Goal: Information Seeking & Learning: Learn about a topic

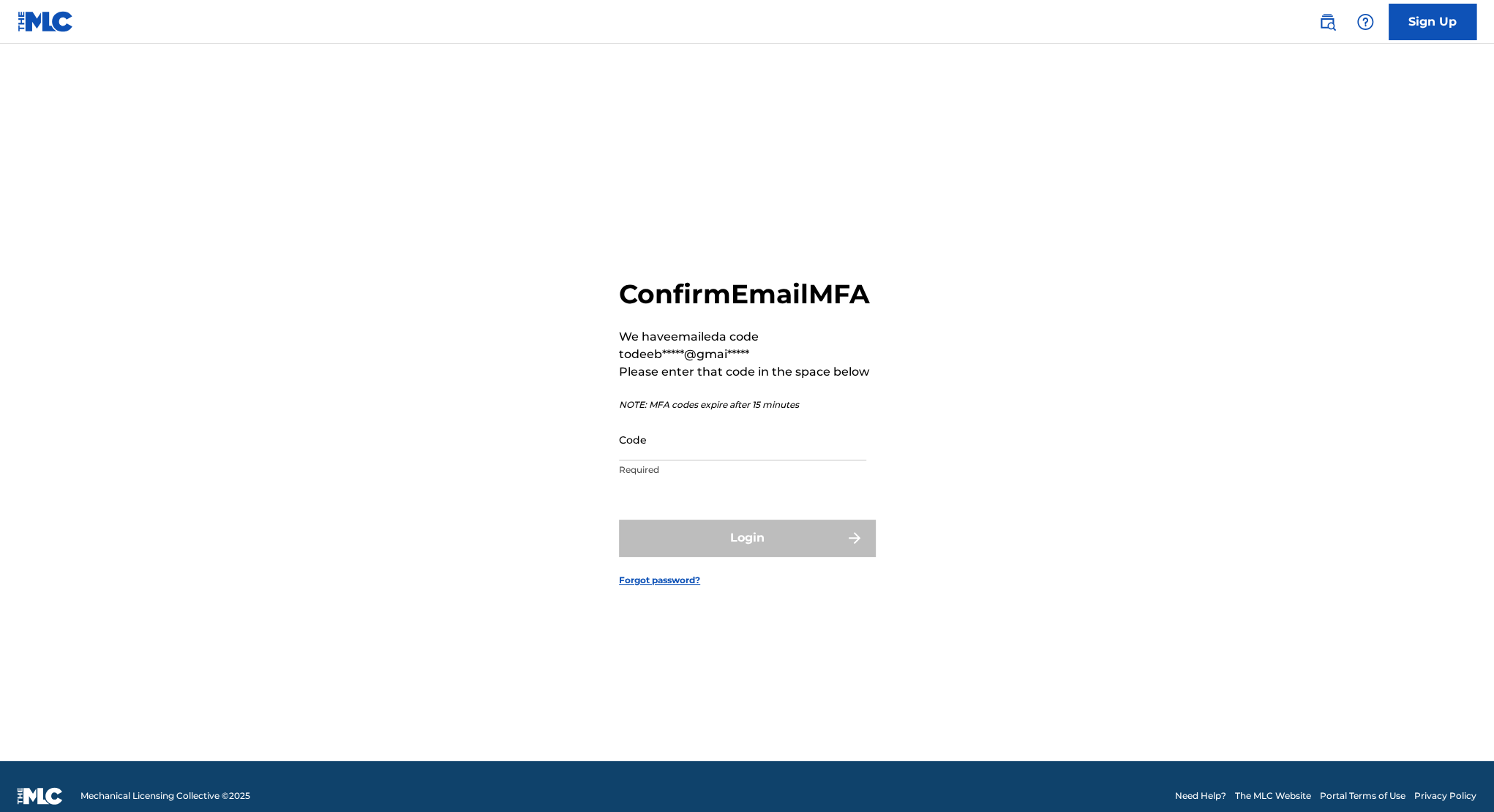
click at [674, 460] on input "Code" at bounding box center [742, 440] width 247 height 41
type input "562408"
click at [619, 520] on button "Login" at bounding box center [747, 538] width 256 height 37
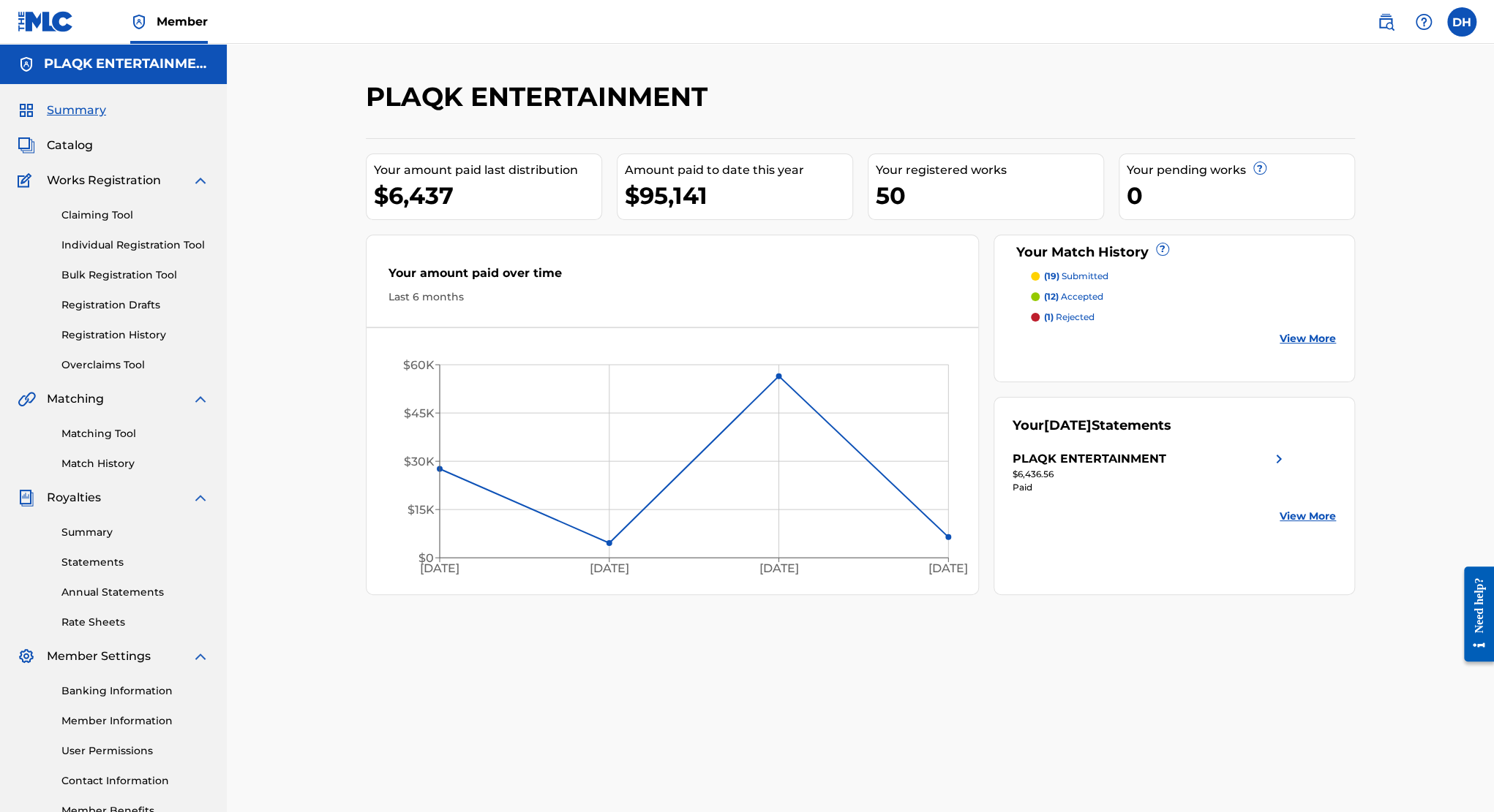
click at [59, 146] on span "Catalog" at bounding box center [69, 146] width 46 height 18
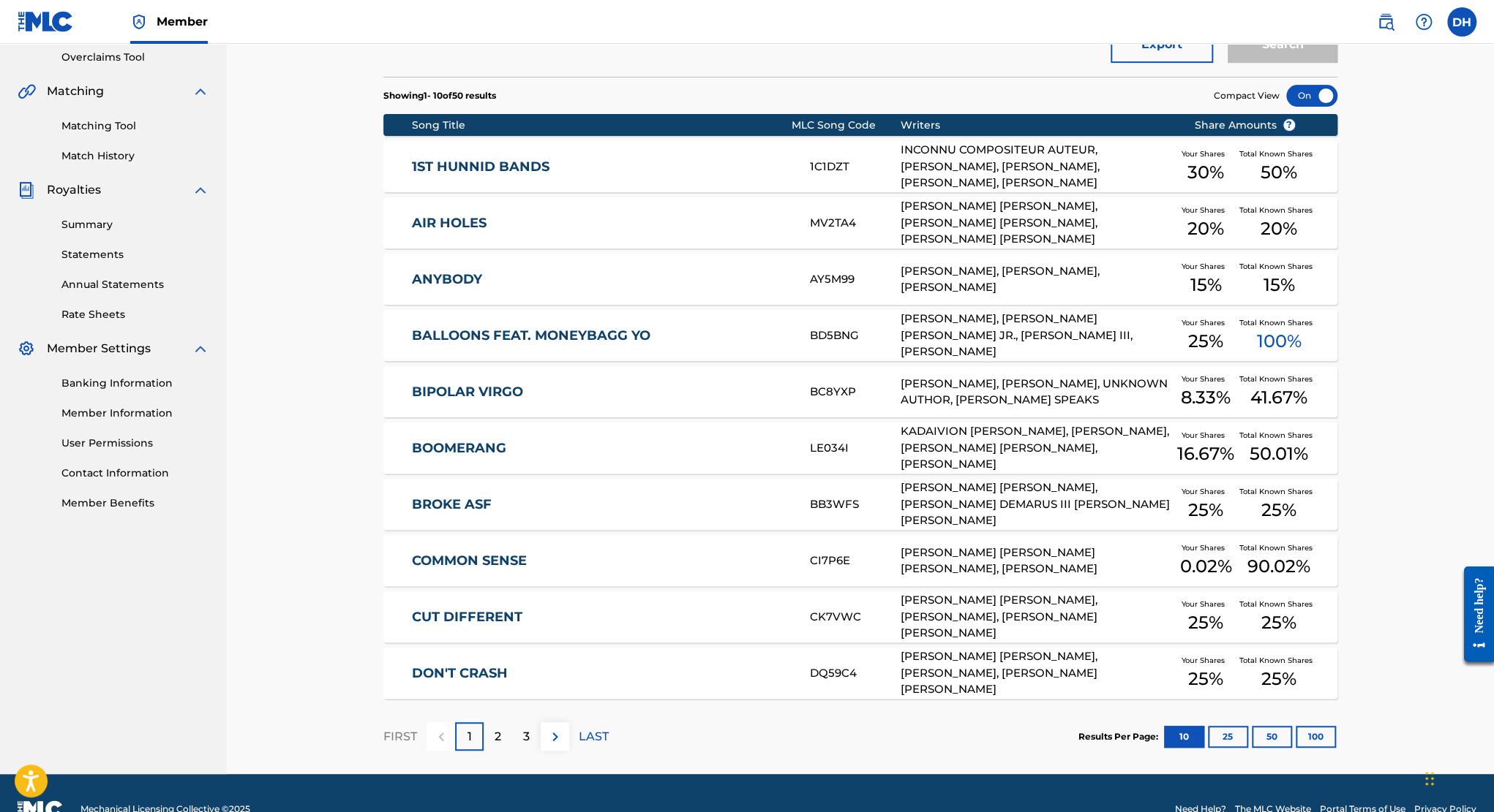
scroll to position [339, 0]
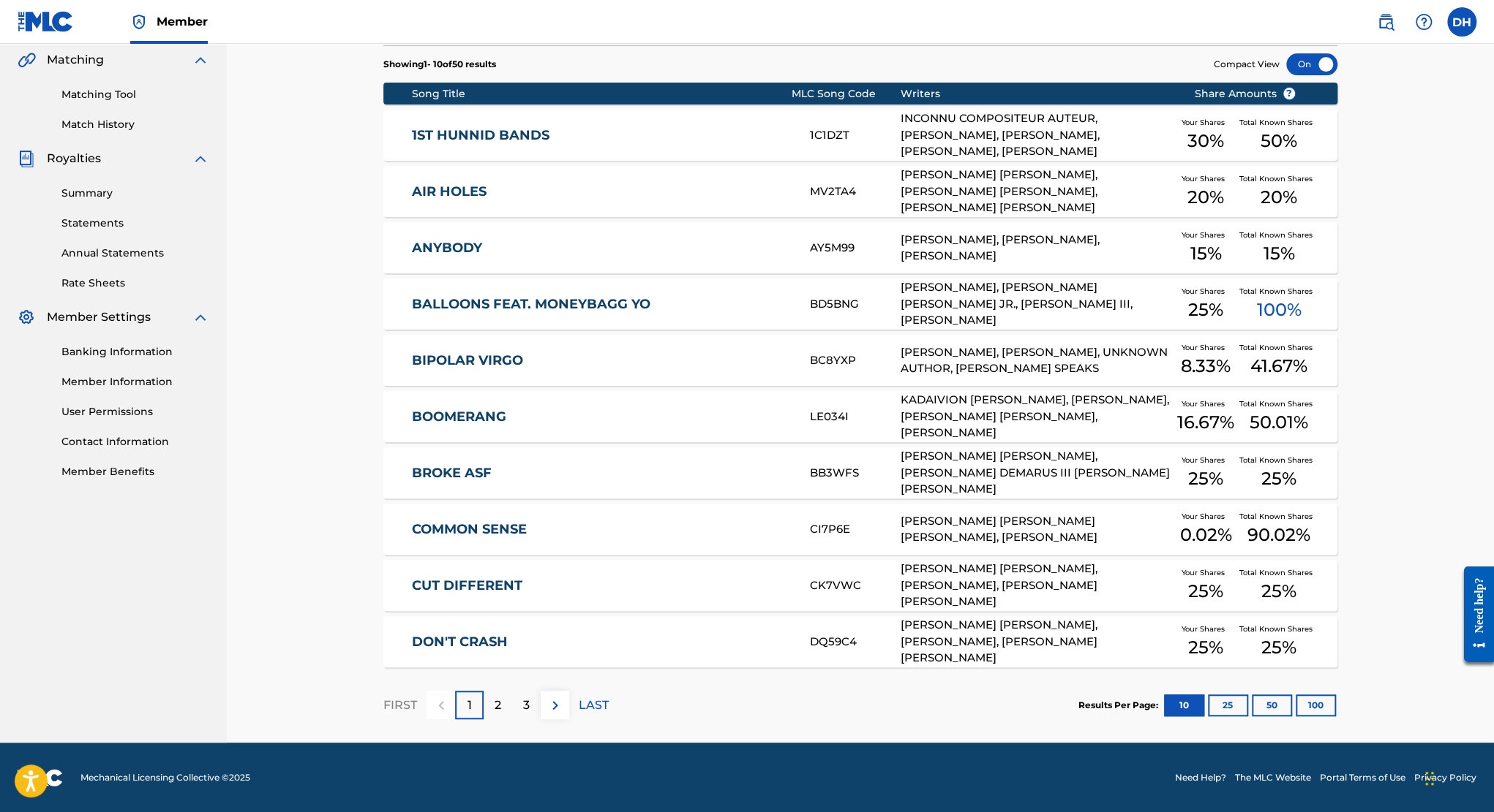
click at [496, 701] on p "2" at bounding box center [497, 706] width 6 height 18
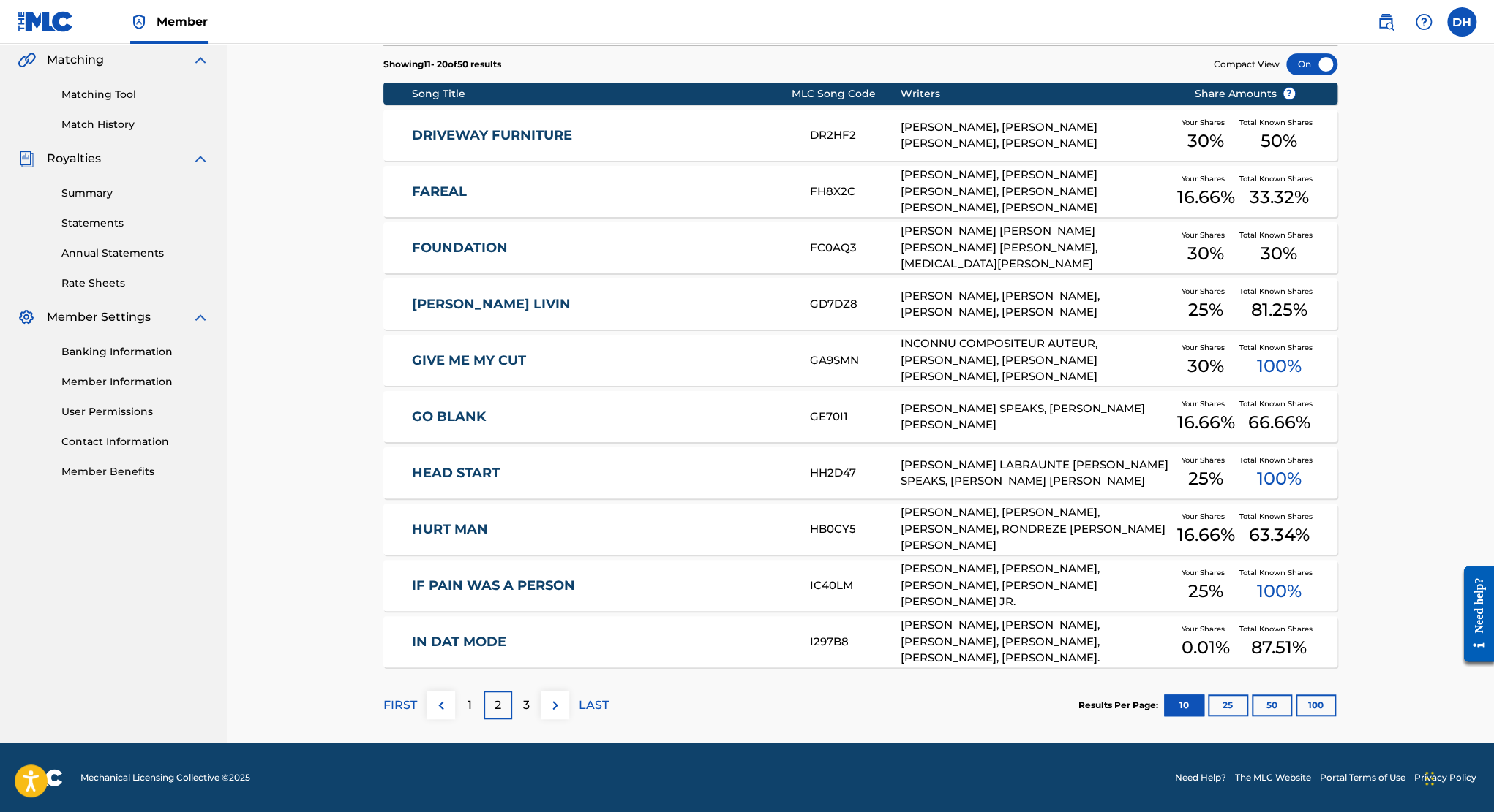
click at [617, 629] on div "IN DAT MODE I297B8 [PERSON_NAME], [PERSON_NAME], [PERSON_NAME], [PERSON_NAME], …" at bounding box center [860, 642] width 953 height 51
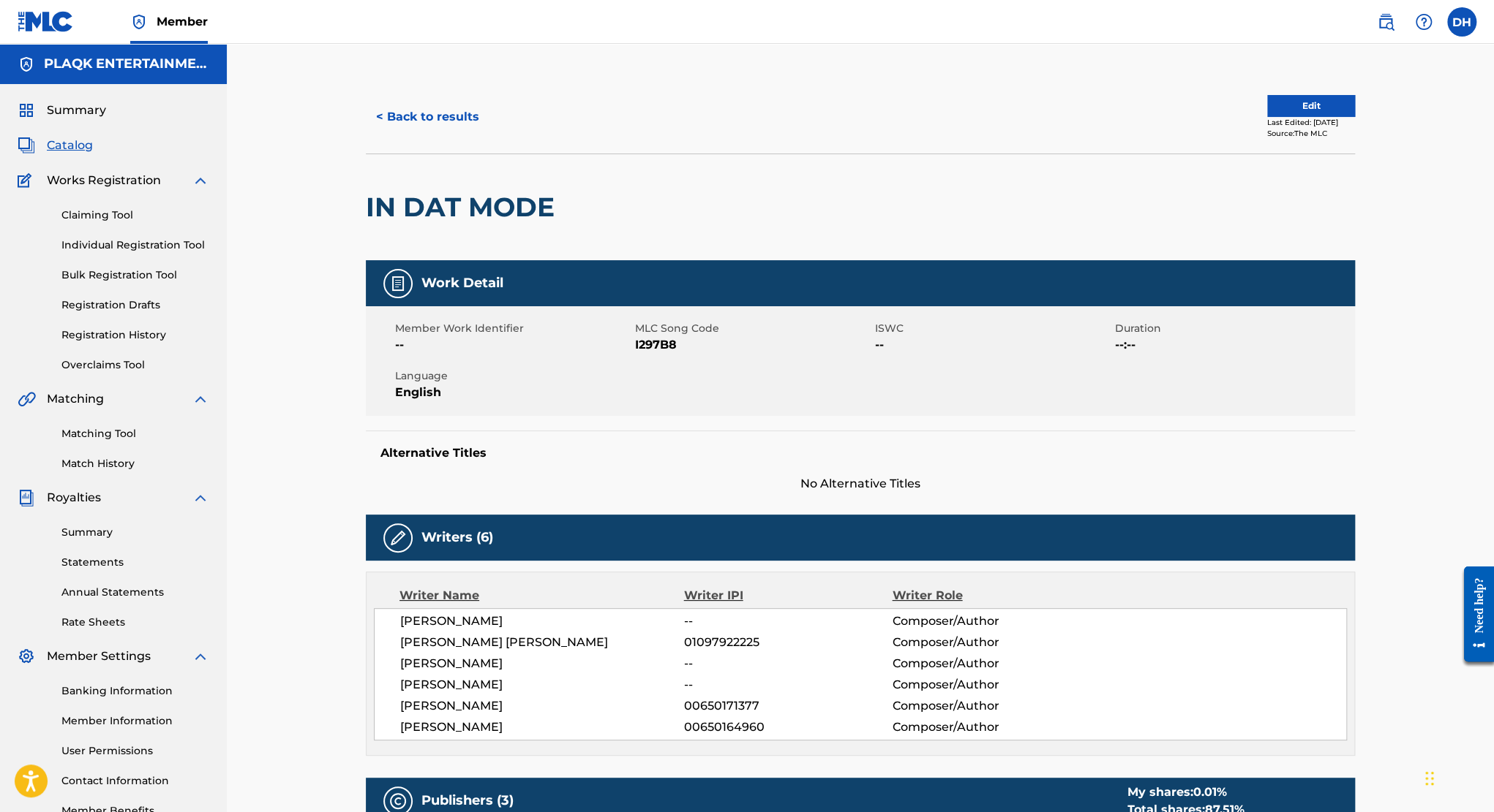
click at [480, 124] on button "< Back to results" at bounding box center [427, 117] width 123 height 37
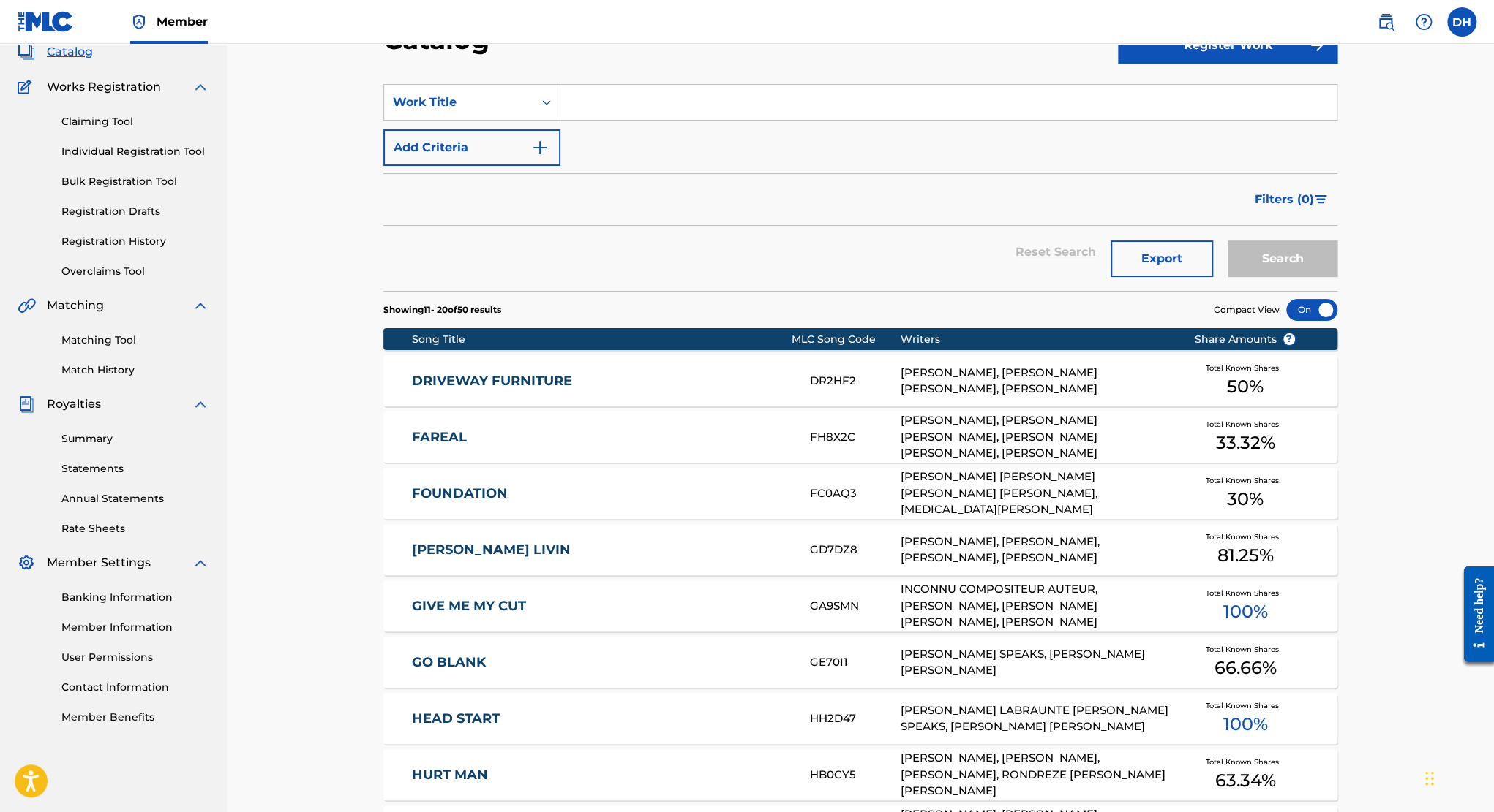
scroll to position [301, 0]
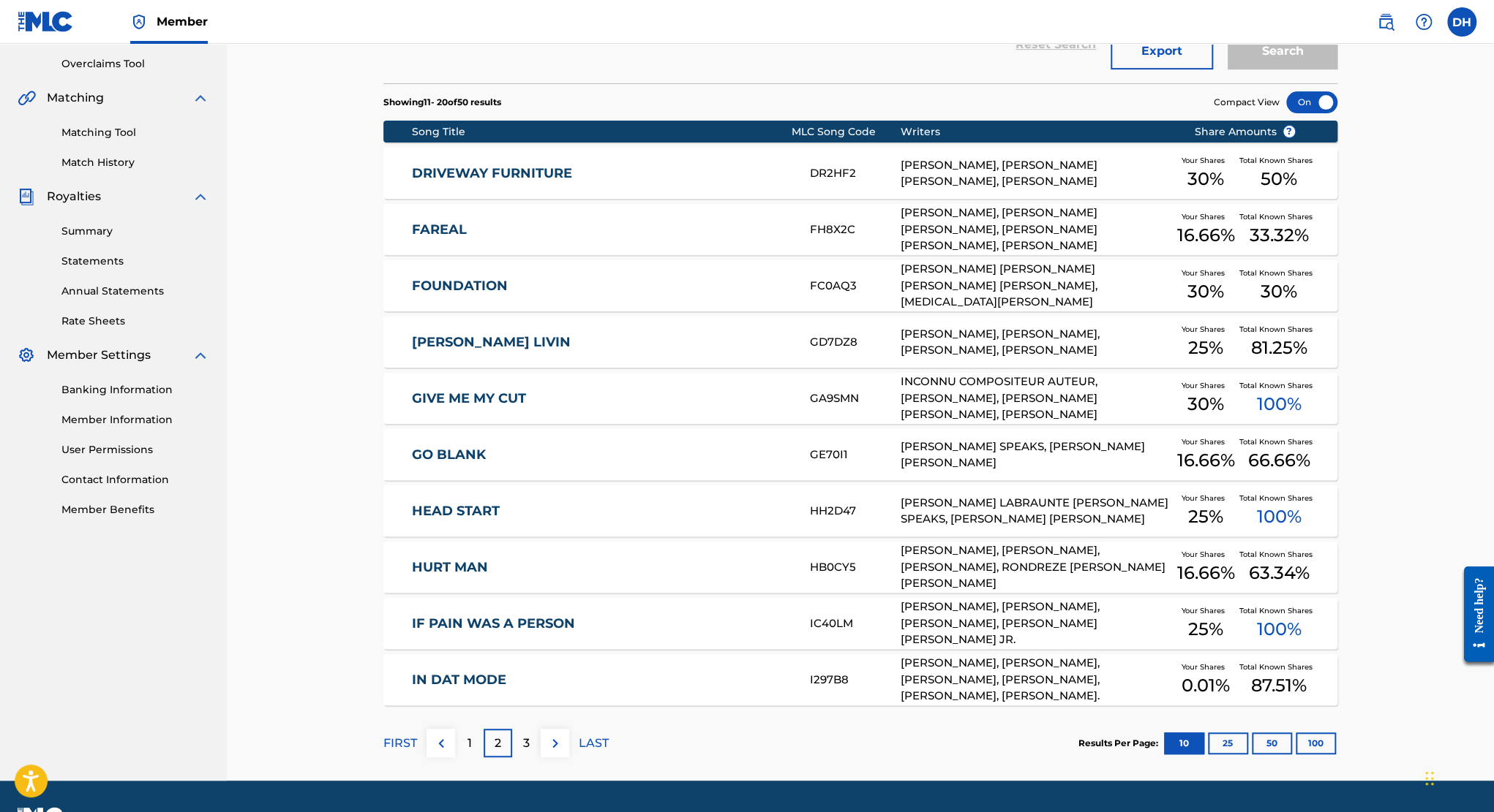
click at [532, 737] on div "3" at bounding box center [526, 744] width 29 height 29
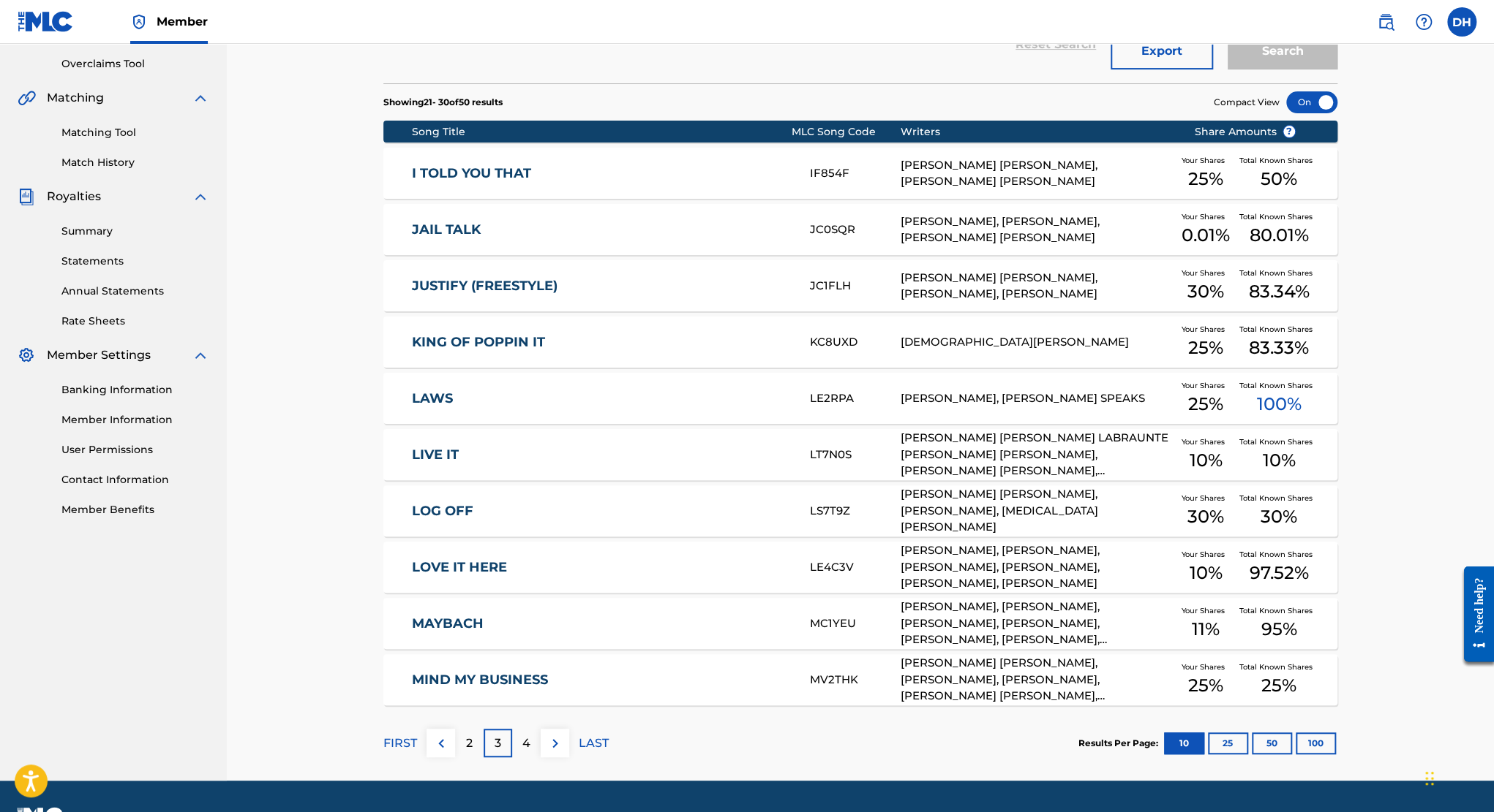
click at [518, 745] on div "4" at bounding box center [526, 744] width 29 height 29
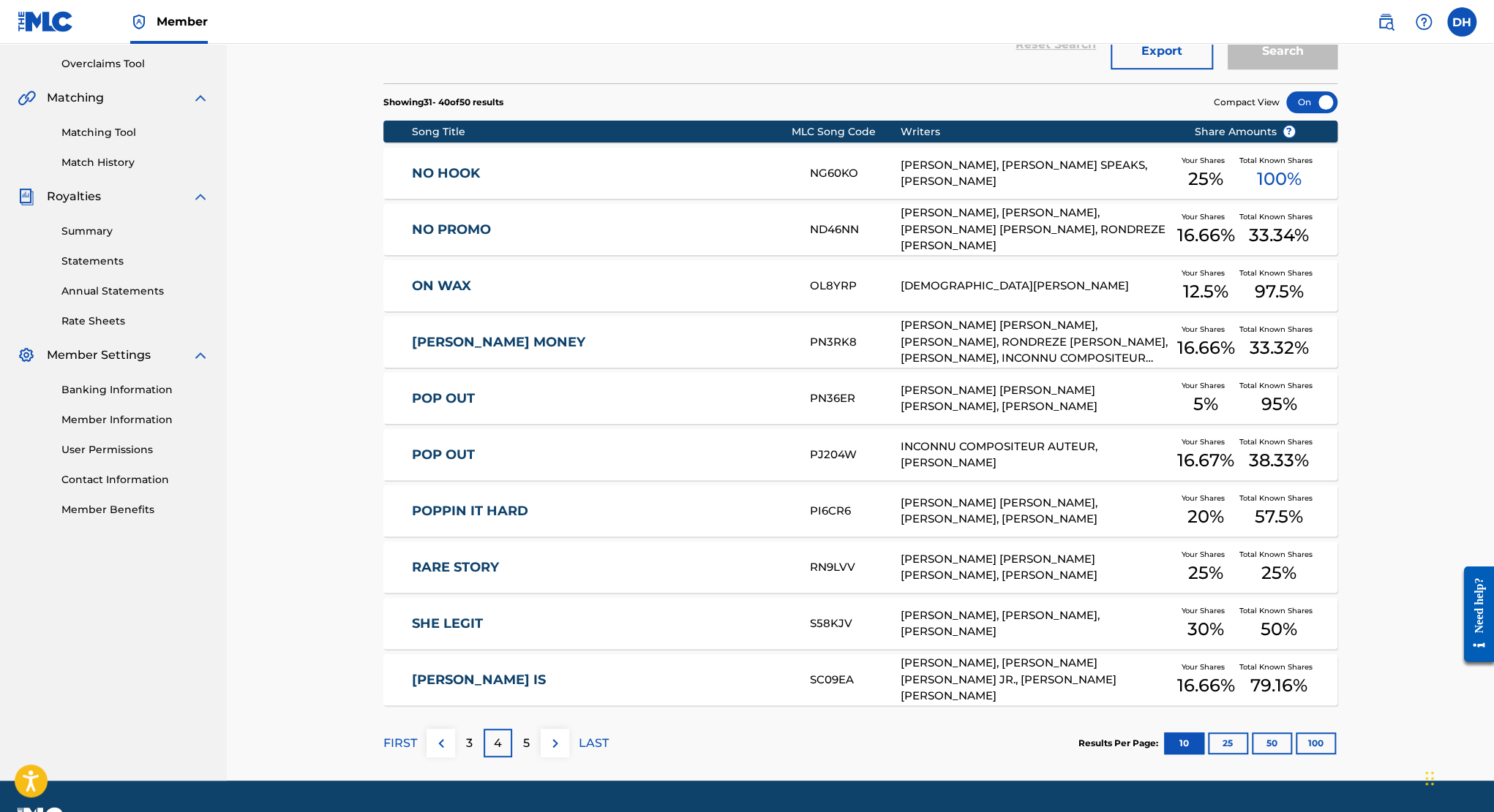
click at [700, 396] on link "POP OUT" at bounding box center [601, 398] width 378 height 17
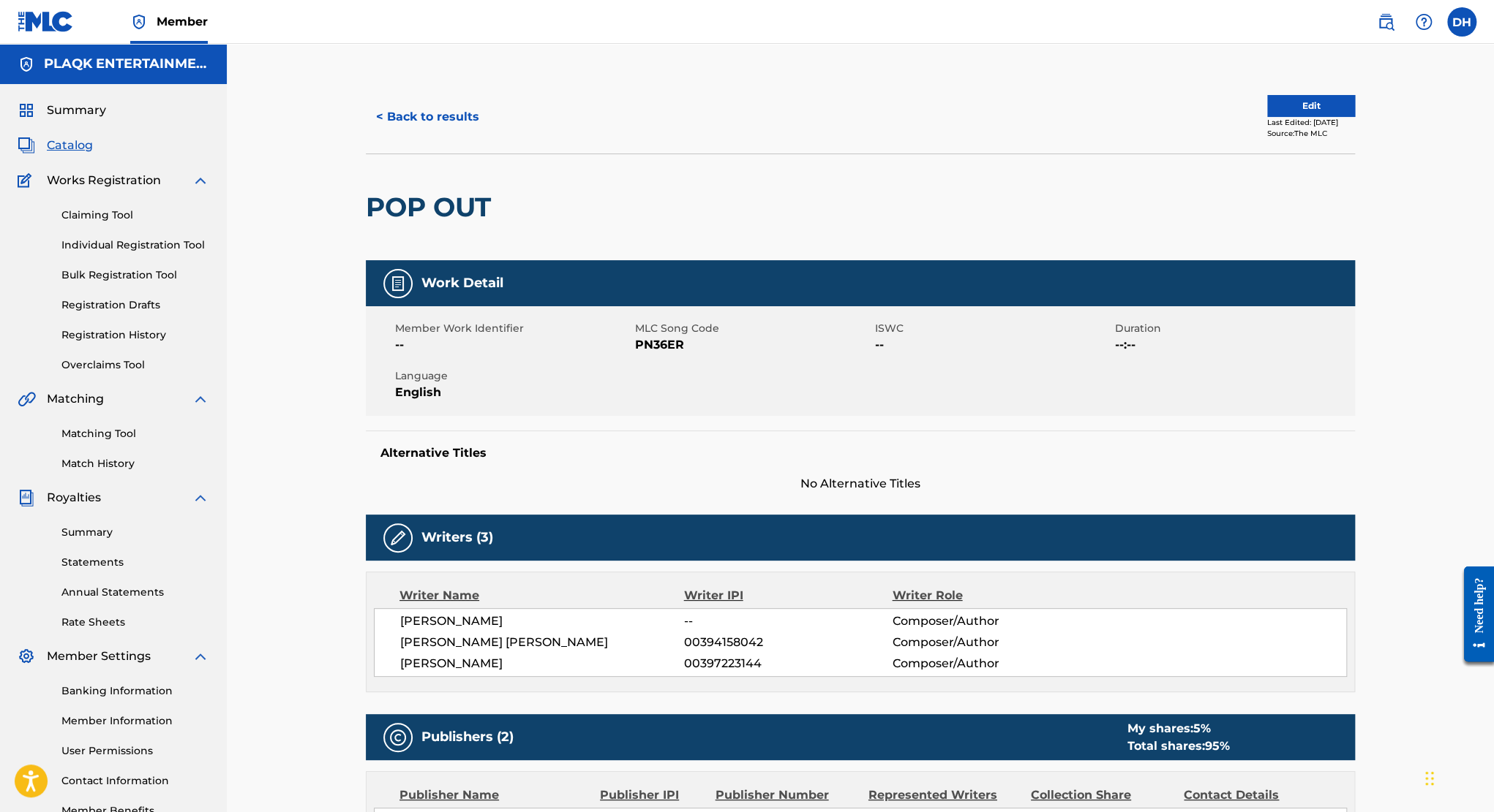
click at [1292, 107] on button "Edit" at bounding box center [1311, 106] width 88 height 22
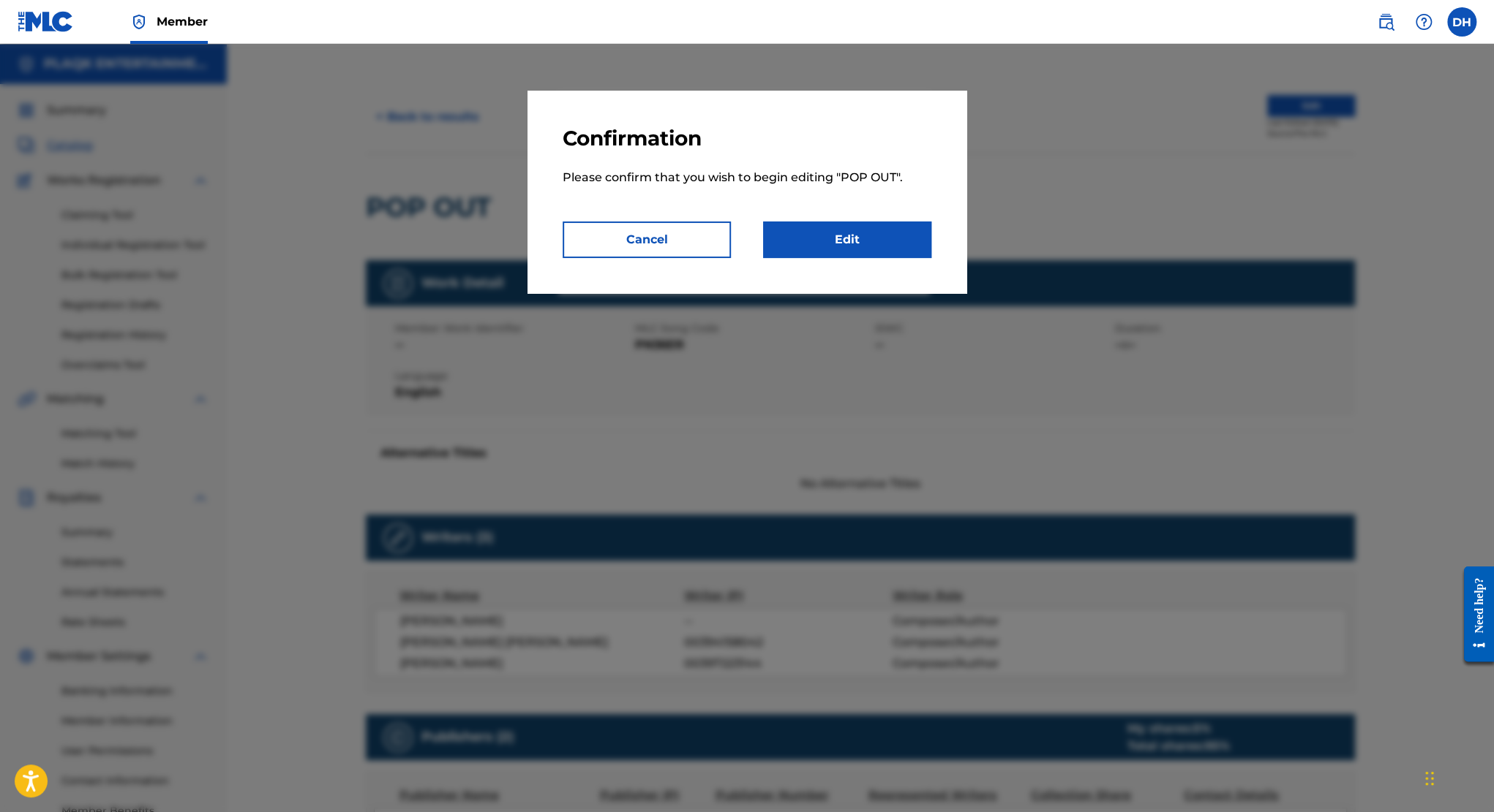
click at [698, 241] on button "Cancel" at bounding box center [646, 239] width 168 height 37
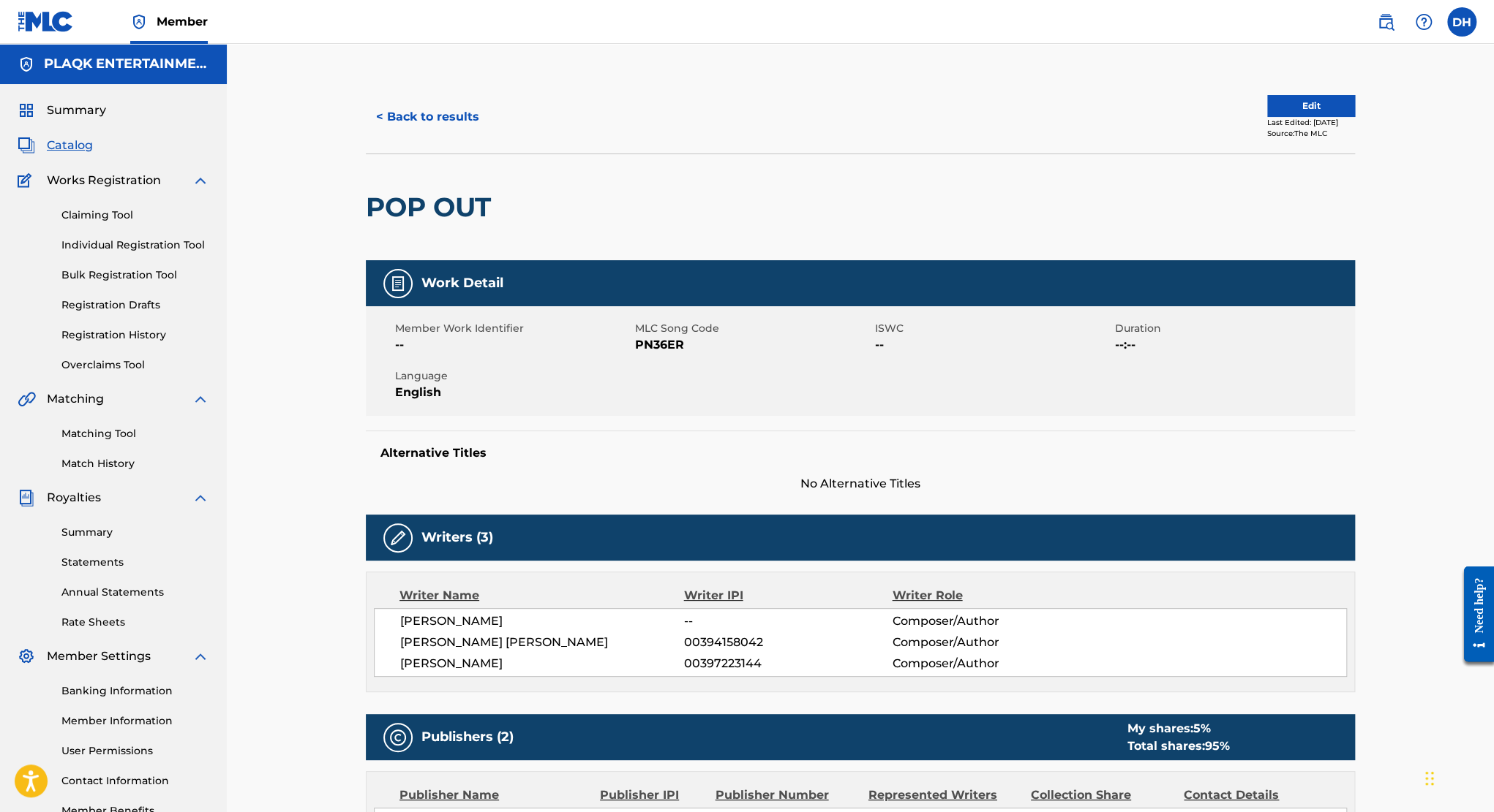
click at [439, 135] on button "< Back to results" at bounding box center [427, 117] width 123 height 37
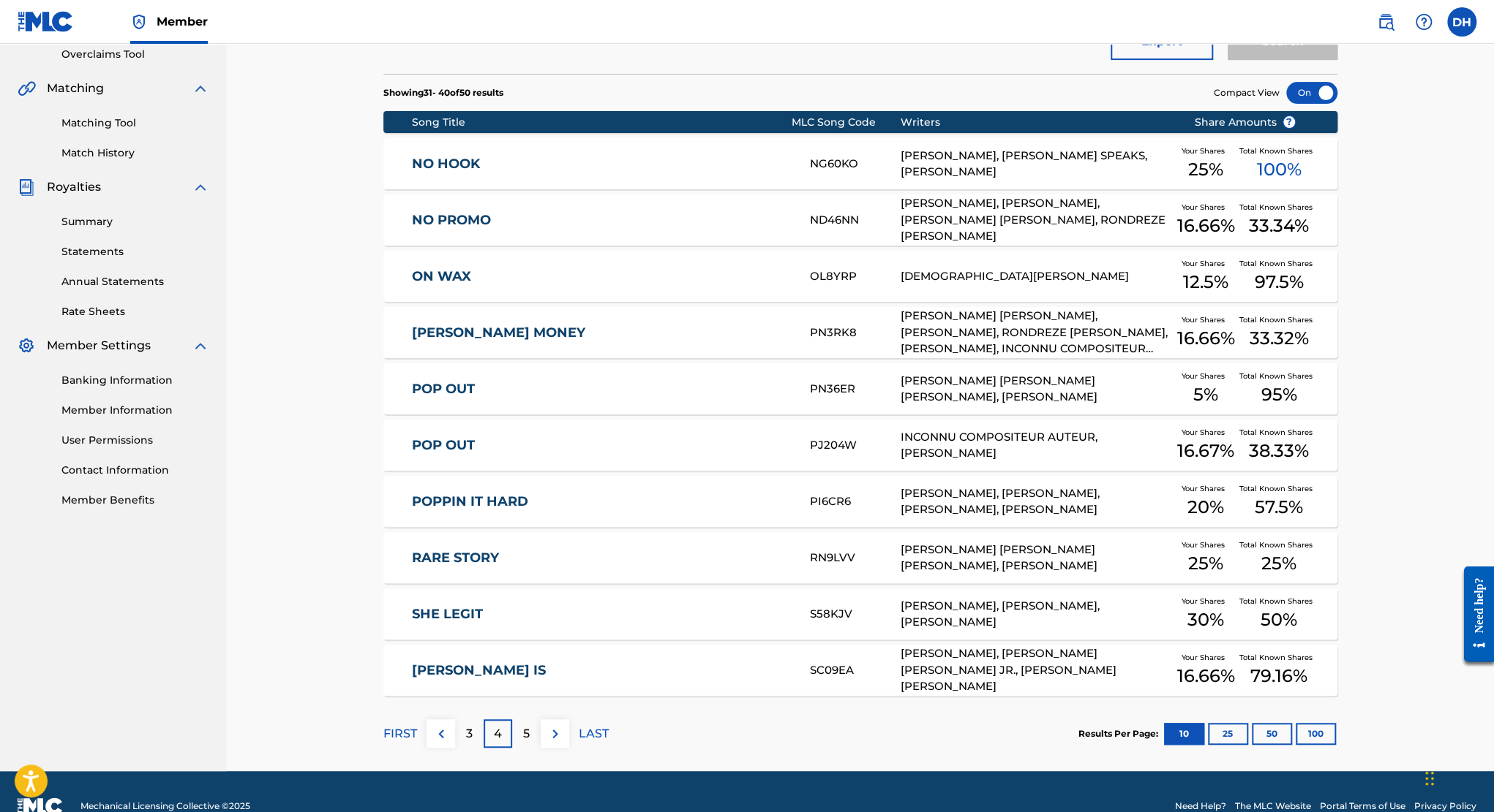
scroll to position [339, 0]
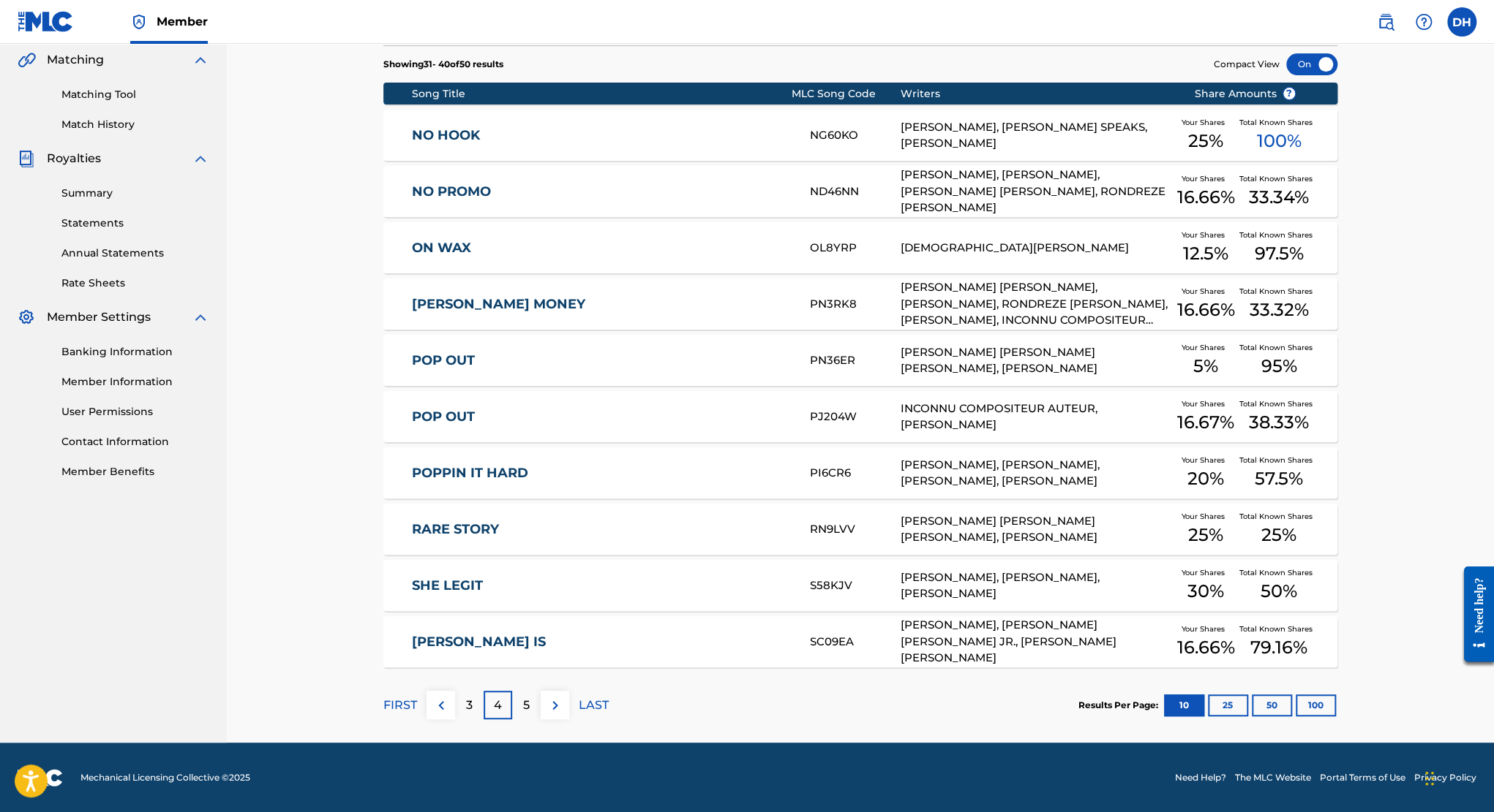
click at [526, 712] on div "5" at bounding box center [526, 705] width 29 height 29
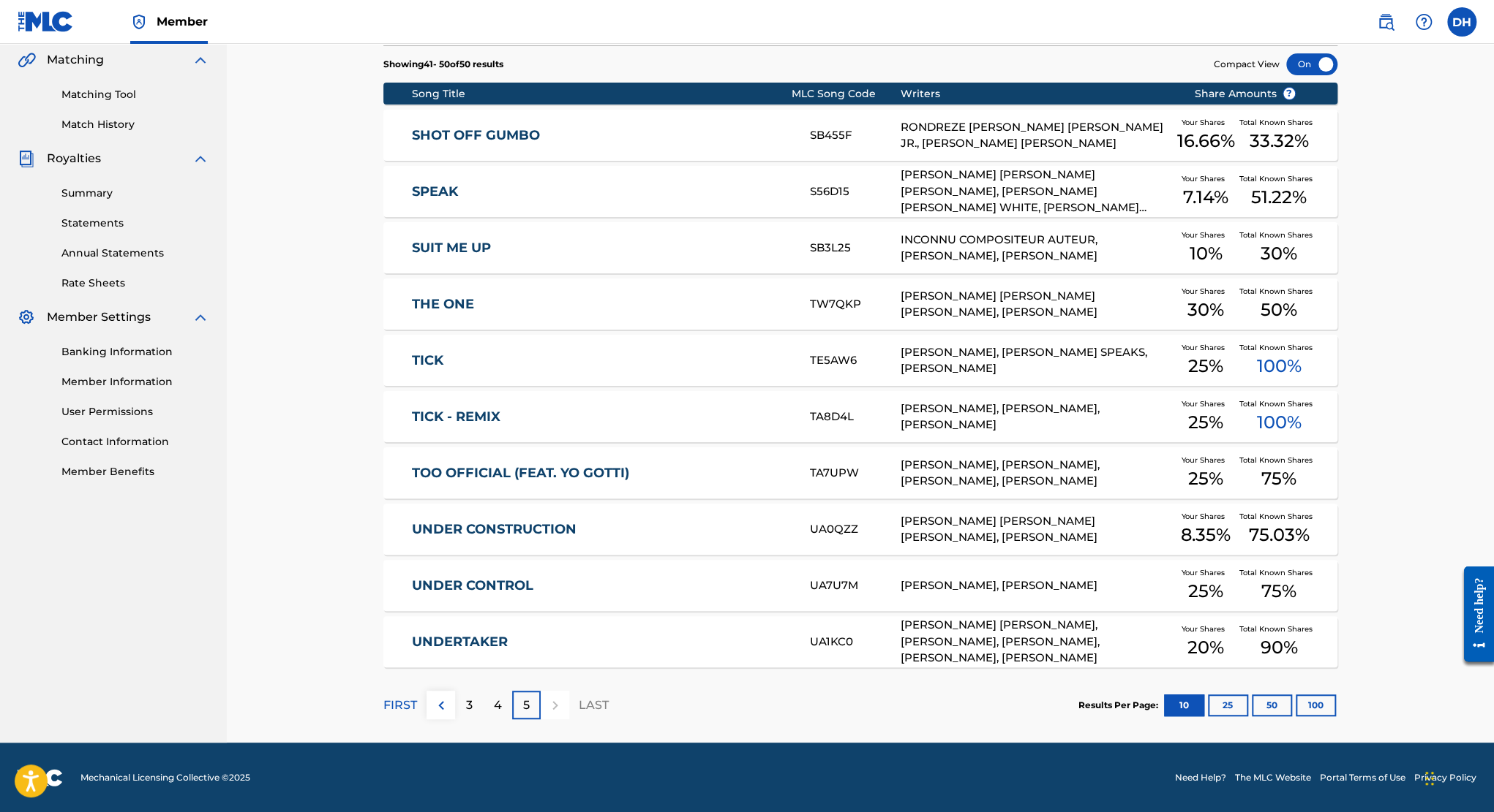
click at [514, 706] on div "5" at bounding box center [526, 705] width 29 height 29
click at [526, 703] on p "5" at bounding box center [525, 706] width 6 height 18
click at [503, 699] on div "4" at bounding box center [498, 705] width 29 height 29
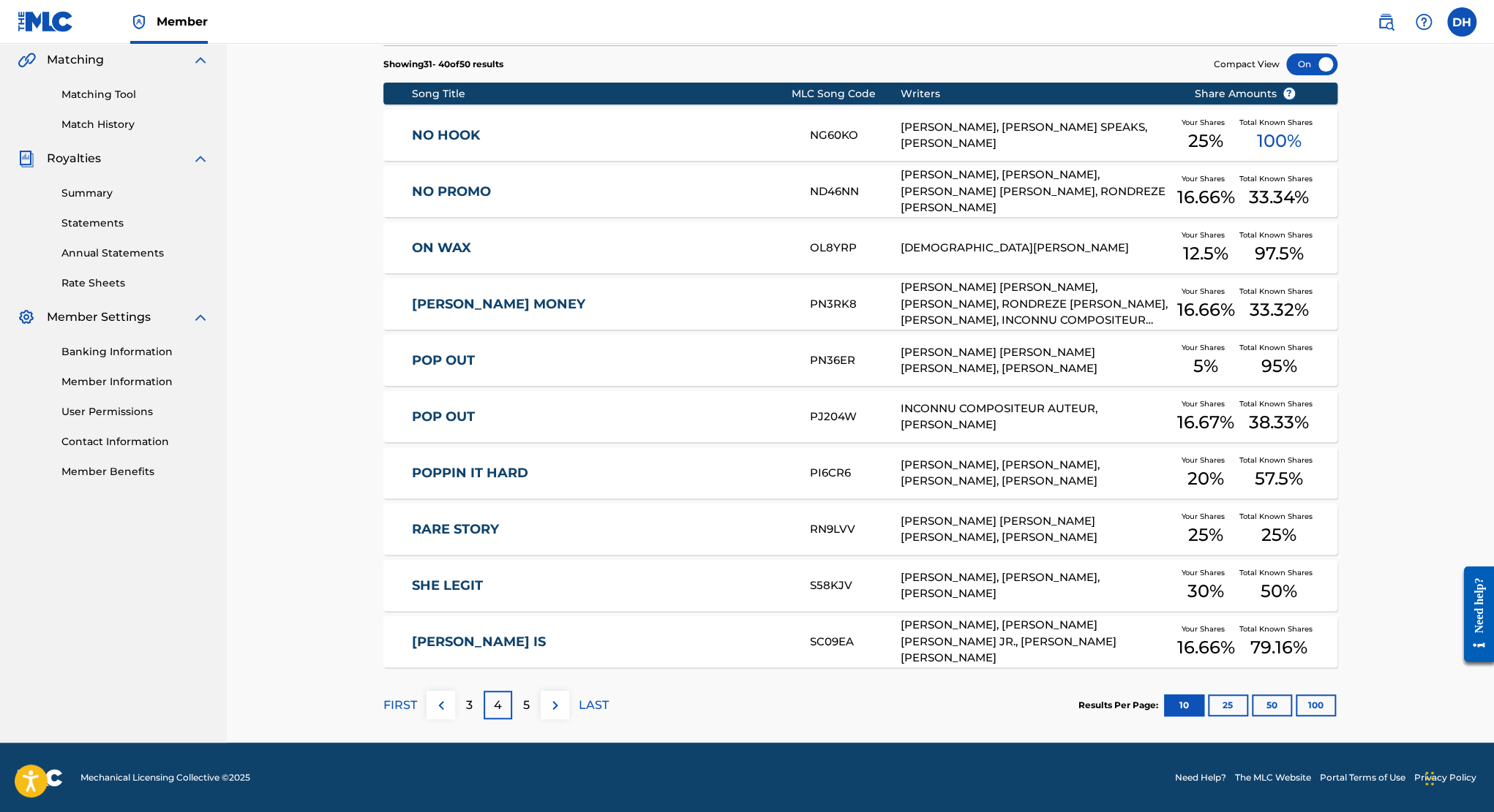
click at [538, 704] on div "5" at bounding box center [526, 705] width 29 height 29
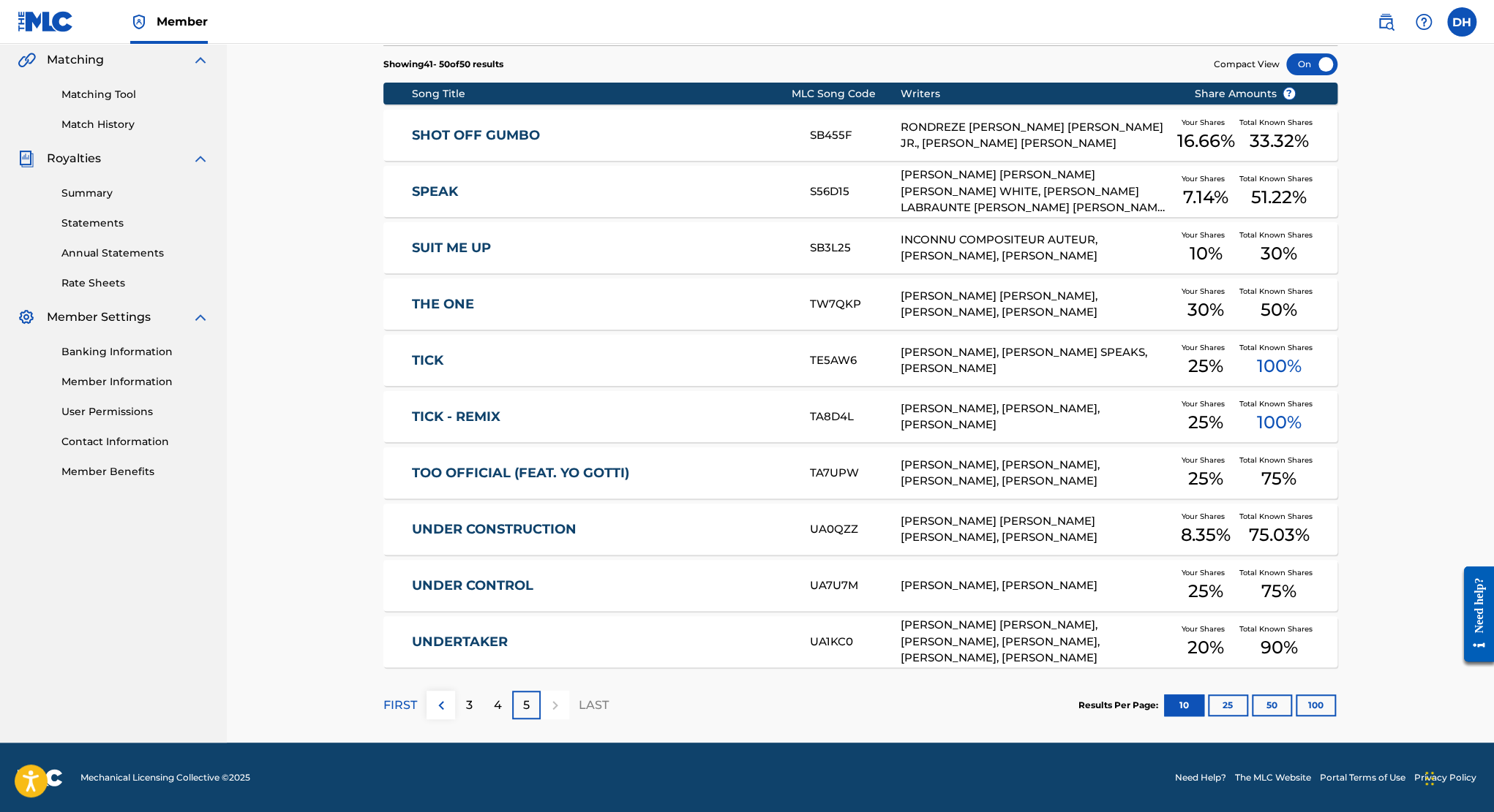
click at [499, 253] on link "SUIT ME UP" at bounding box center [601, 248] width 378 height 17
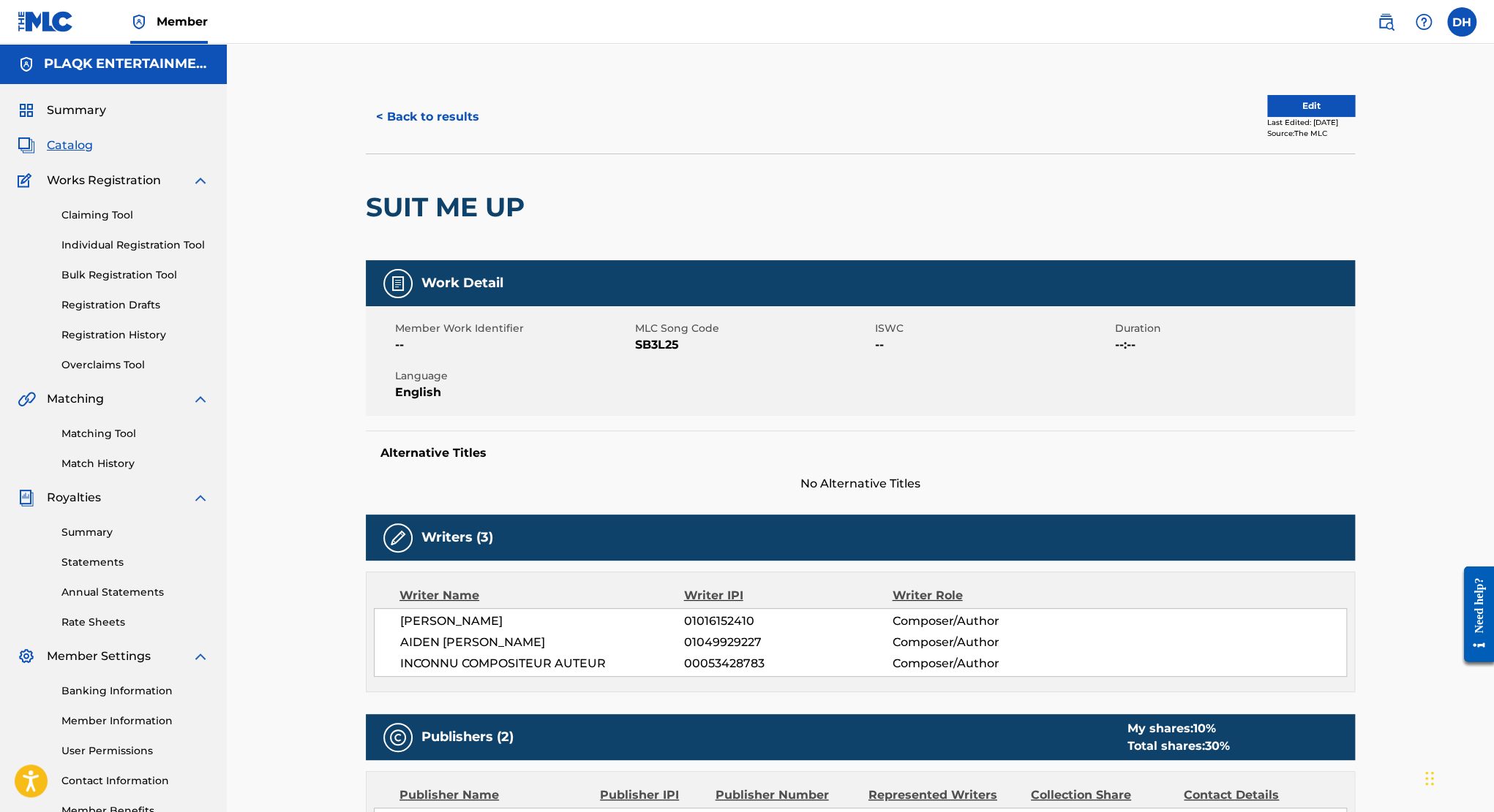
click at [416, 103] on button "< Back to results" at bounding box center [427, 117] width 123 height 37
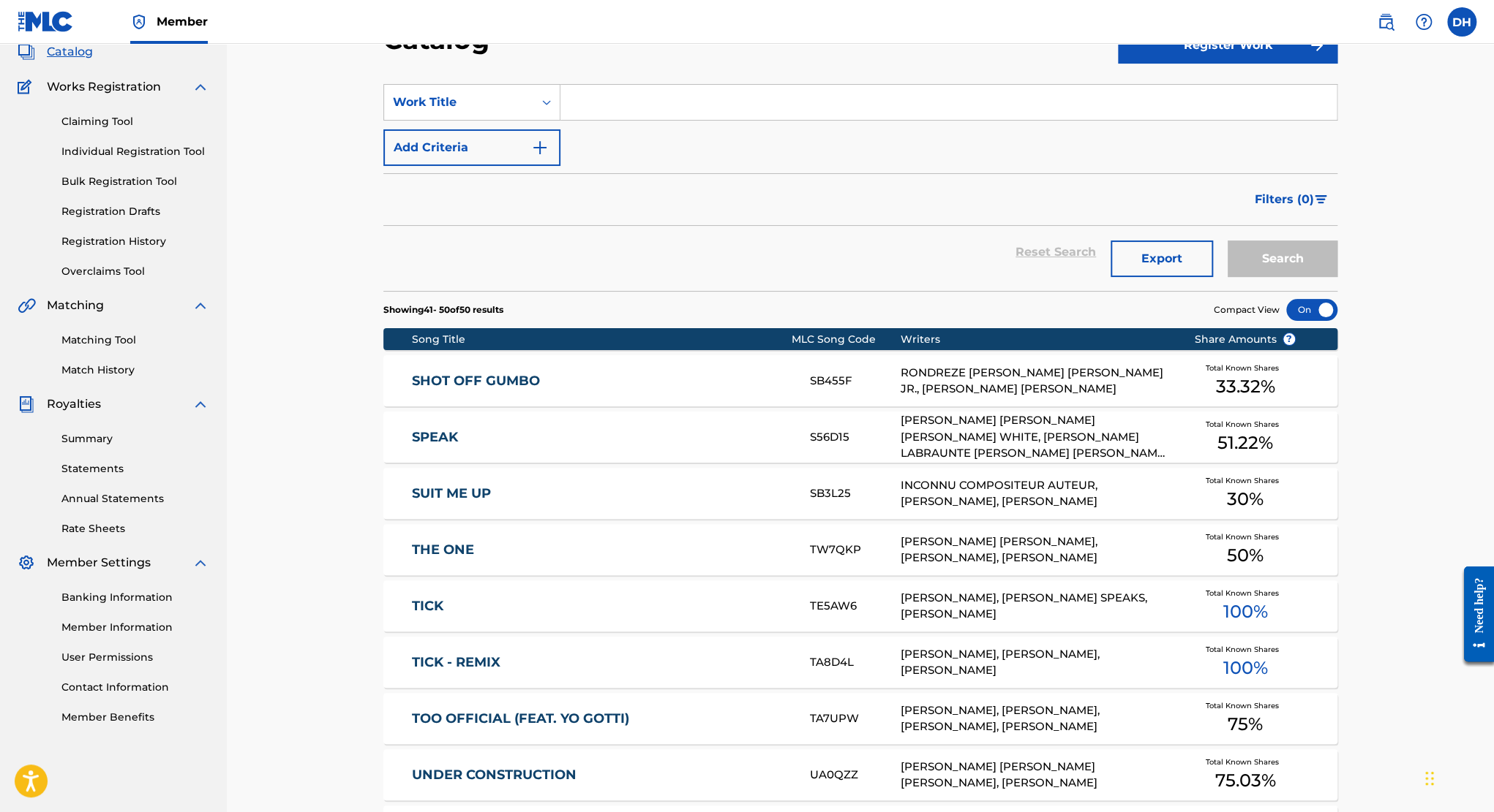
scroll to position [301, 0]
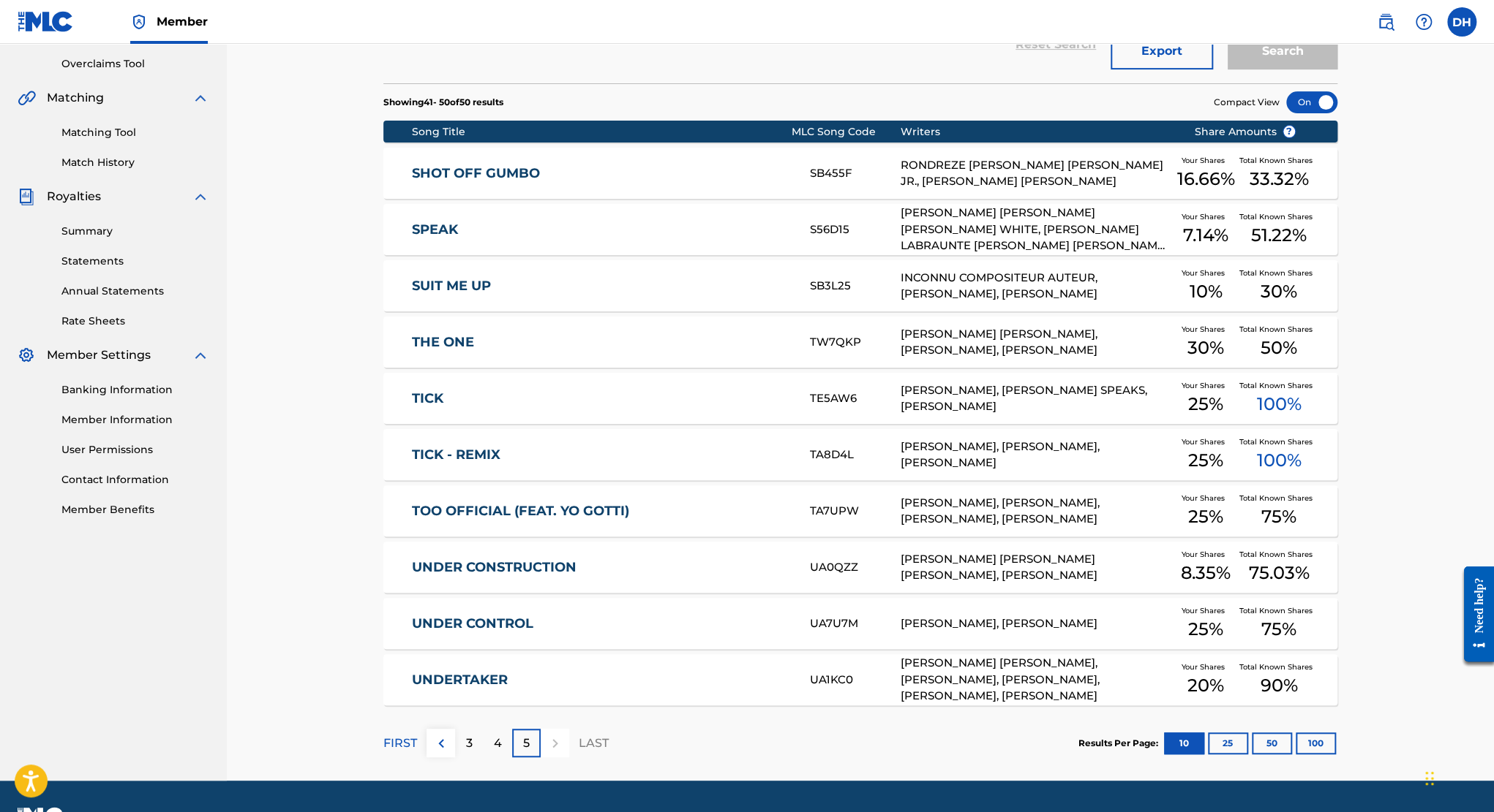
click at [103, 244] on div "Summary Statements Annual Statements Rate Sheets" at bounding box center [113, 267] width 192 height 123
click at [103, 225] on link "Summary" at bounding box center [135, 231] width 148 height 15
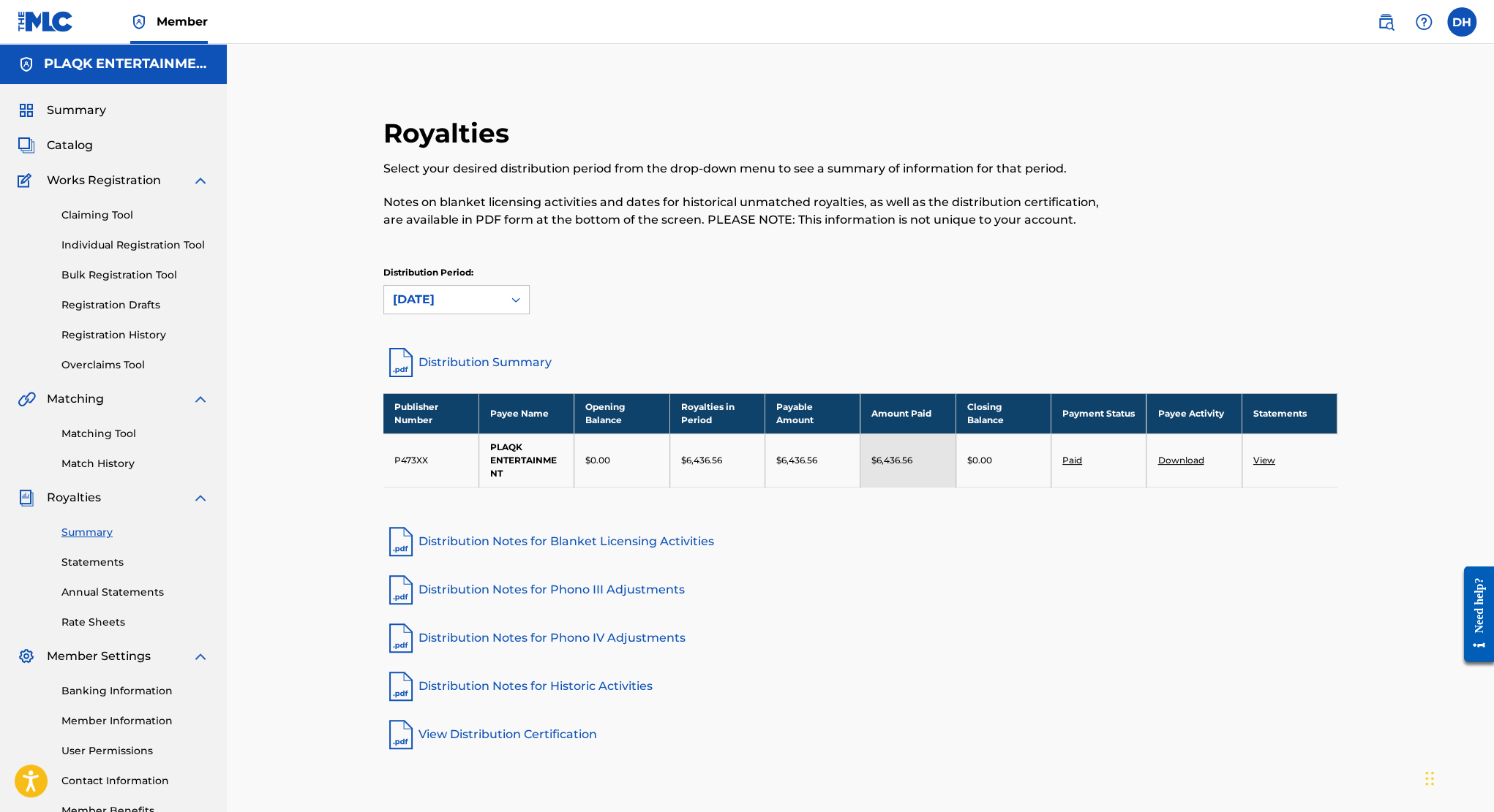
click at [471, 346] on link "Distribution Summary" at bounding box center [860, 362] width 953 height 35
click at [74, 111] on span "Summary" at bounding box center [76, 111] width 59 height 18
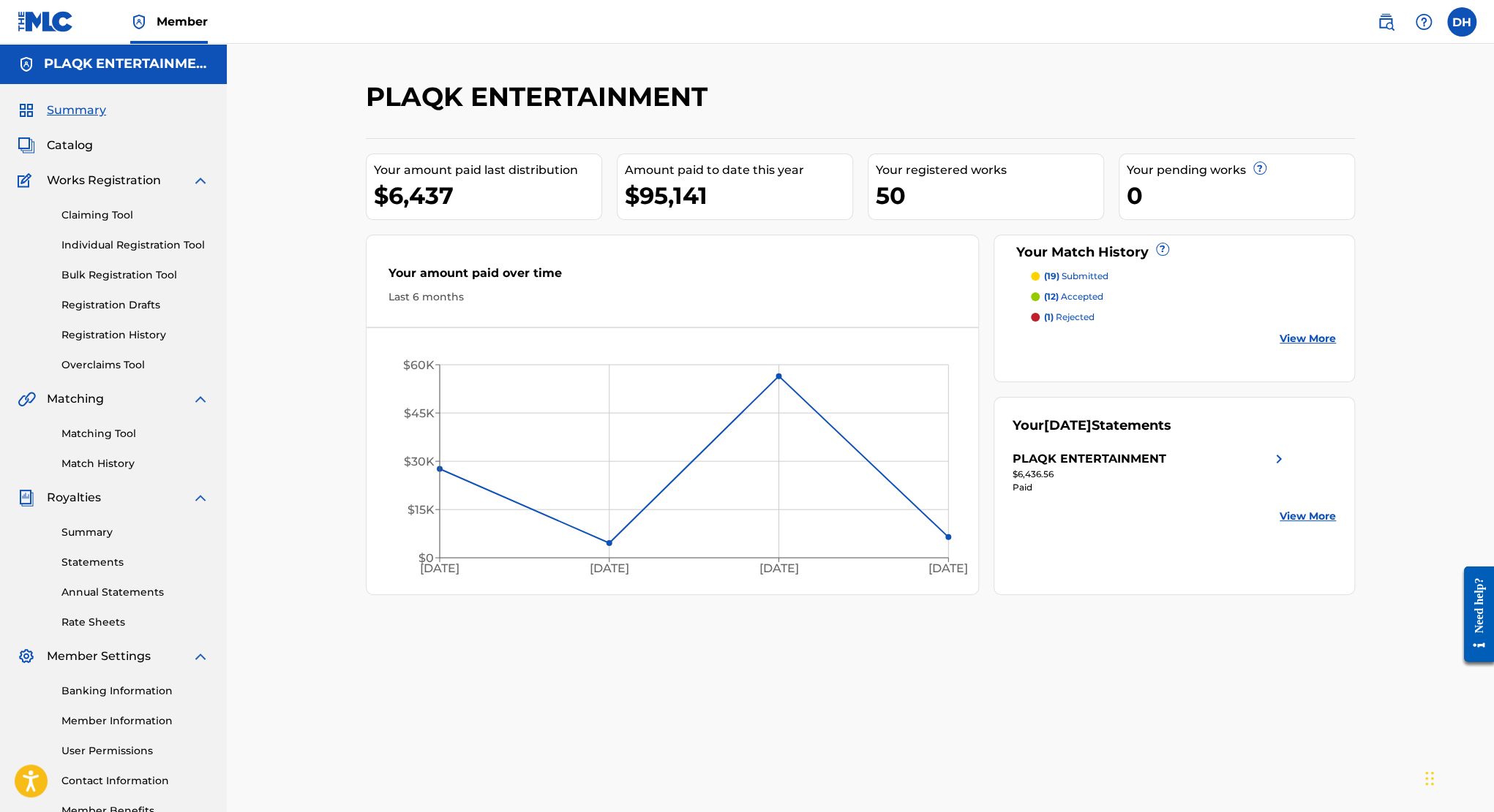
click at [73, 146] on span "Catalog" at bounding box center [69, 146] width 46 height 18
